Goal: Task Accomplishment & Management: Manage account settings

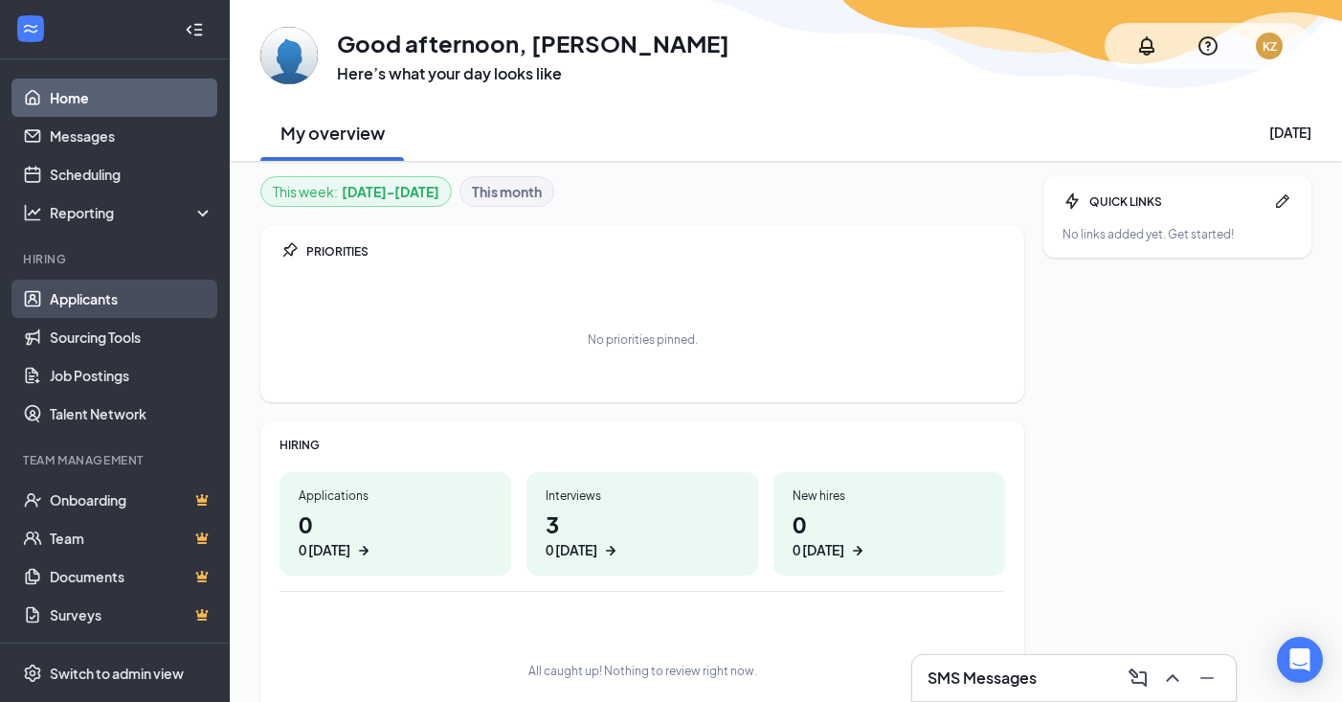
click at [84, 302] on link "Applicants" at bounding box center [132, 299] width 164 height 38
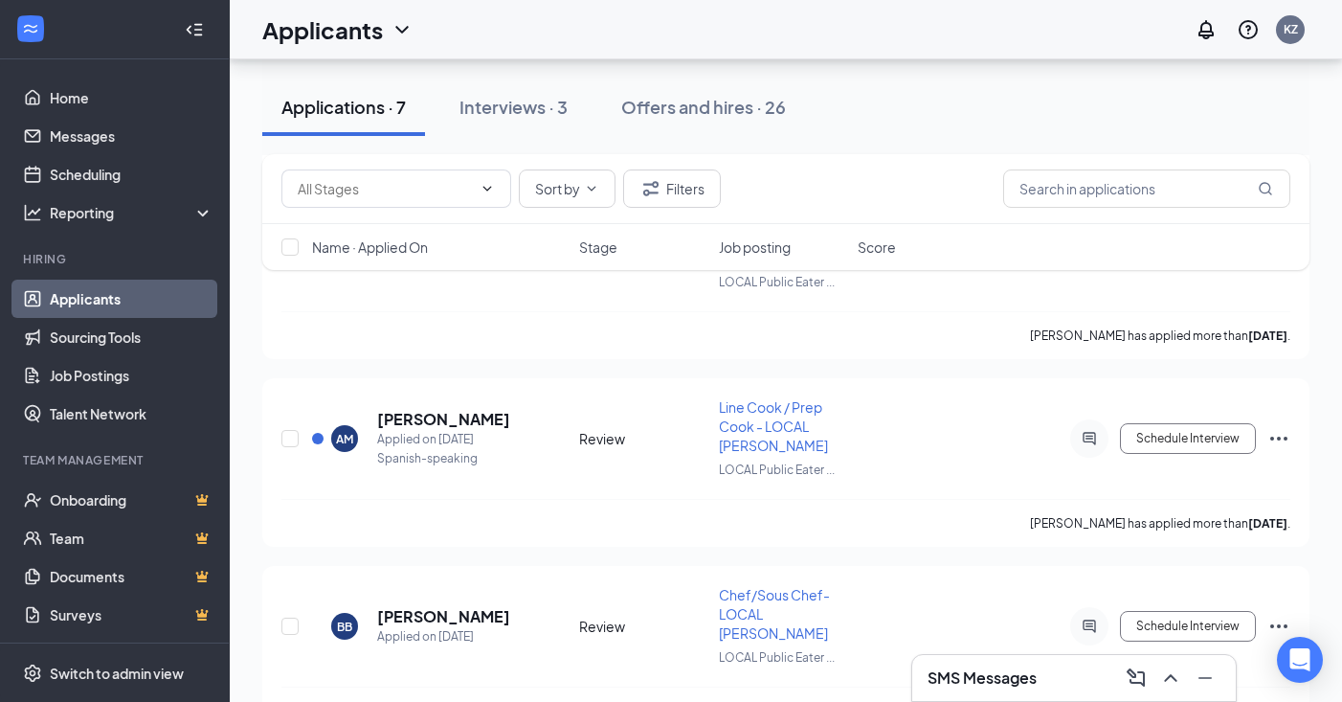
scroll to position [928, 0]
click at [1063, 188] on input "text" at bounding box center [1146, 188] width 287 height 38
type input "[PERSON_NAME]"
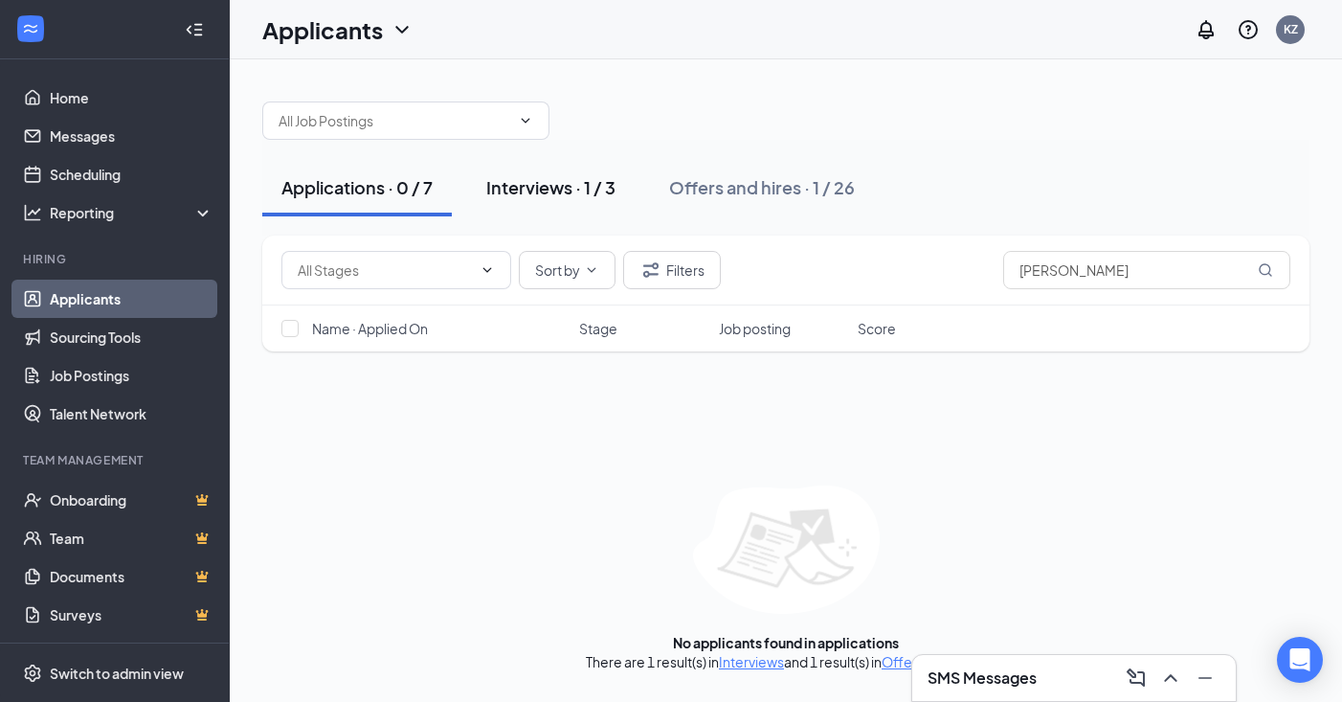
click at [559, 187] on div "Interviews · 1 / 3" at bounding box center [550, 187] width 129 height 24
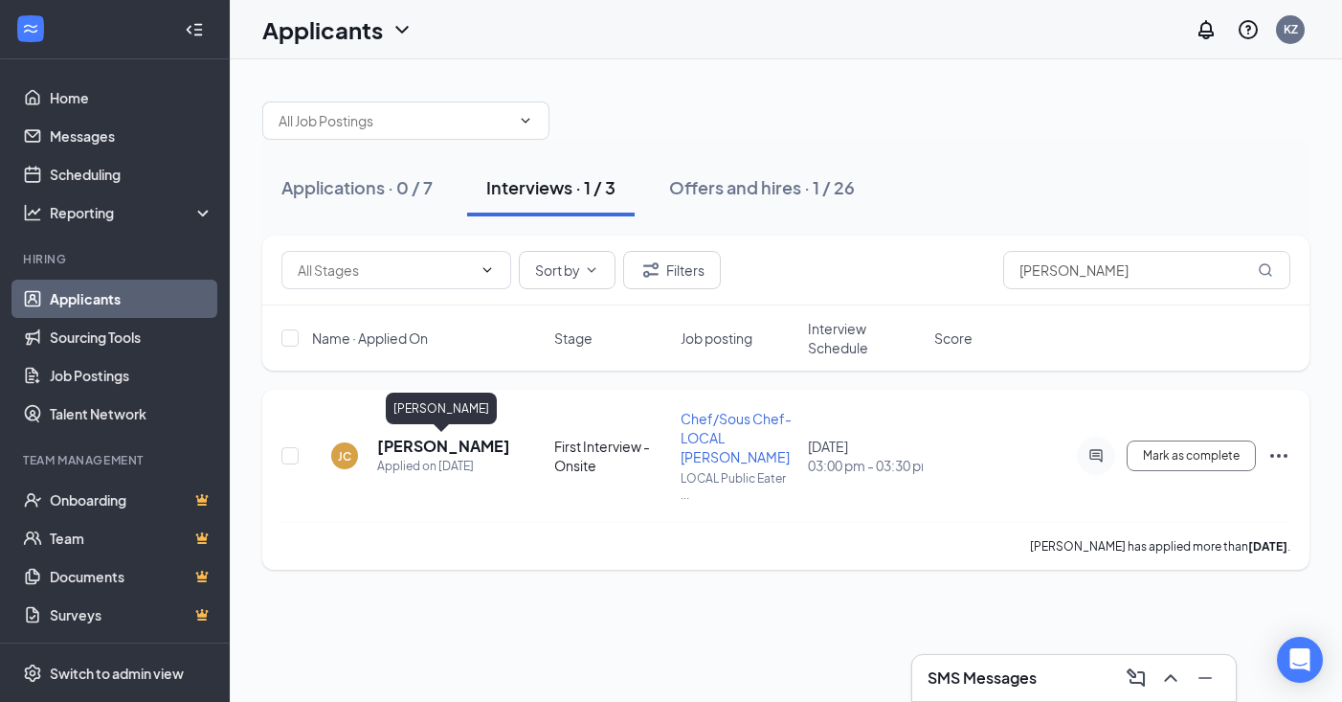
click at [465, 443] on h5 "[PERSON_NAME]" at bounding box center [443, 446] width 133 height 21
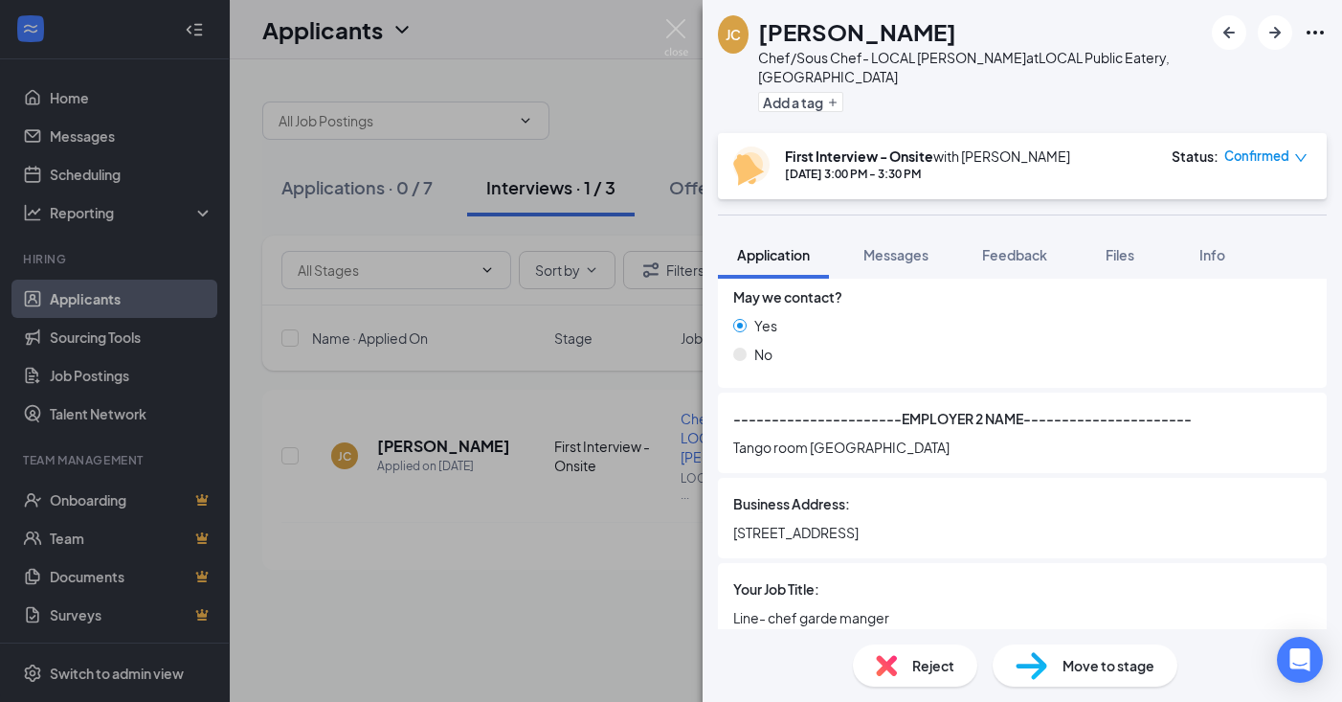
scroll to position [3170, 0]
click at [681, 34] on img at bounding box center [676, 37] width 24 height 37
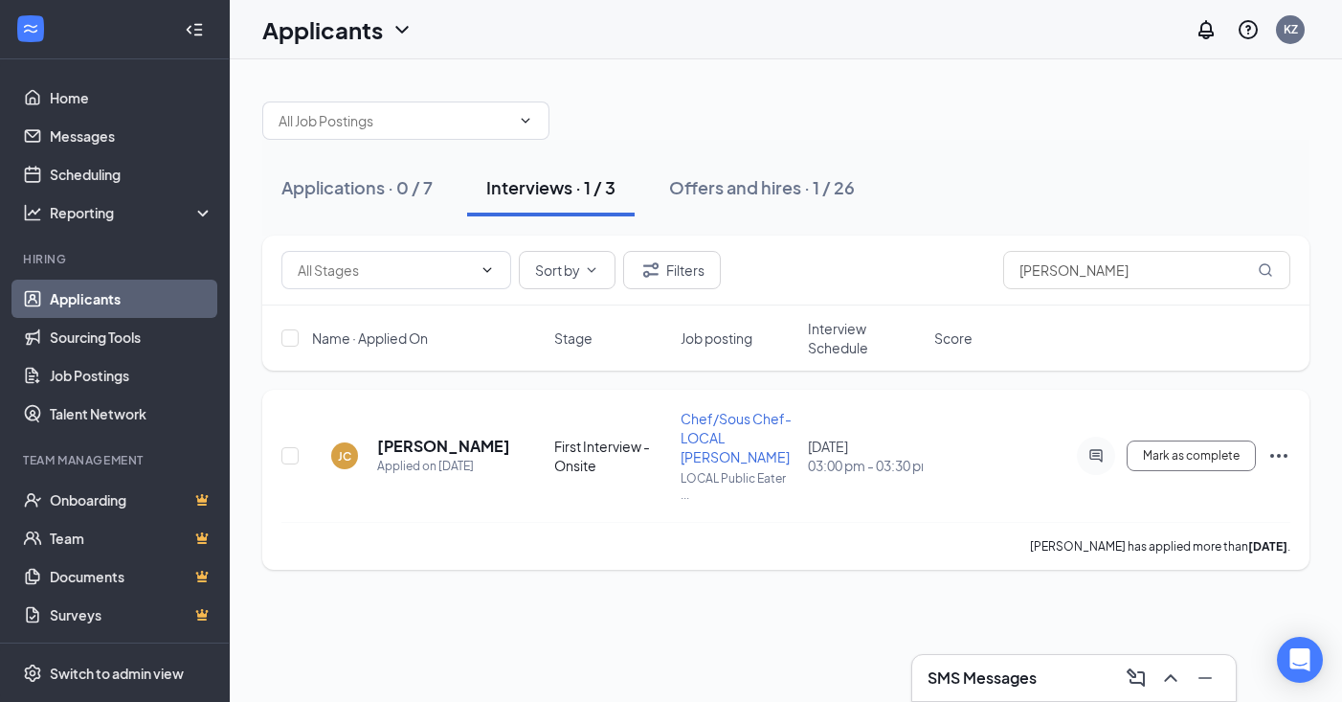
click at [733, 421] on span "Chef/Sous Chef- LOCAL [PERSON_NAME]" at bounding box center [736, 438] width 111 height 56
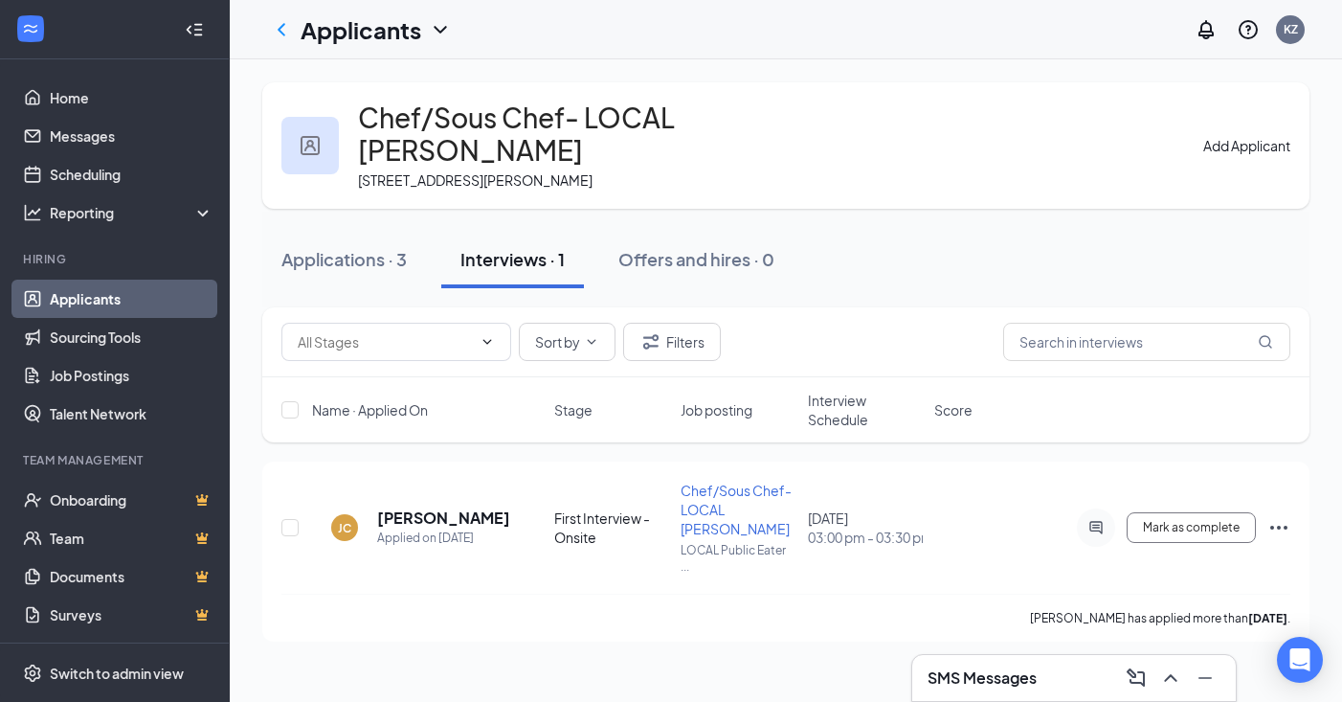
click at [95, 302] on link "Applicants" at bounding box center [132, 299] width 164 height 38
